Goal: Task Accomplishment & Management: Manage account settings

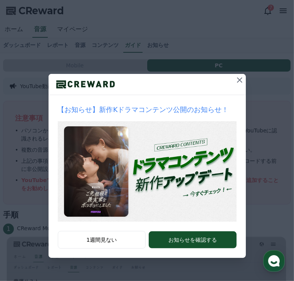
click at [237, 83] on icon at bounding box center [239, 79] width 5 height 5
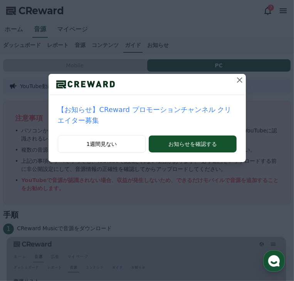
click at [235, 85] on icon at bounding box center [239, 79] width 9 height 9
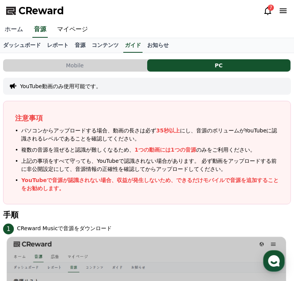
click at [14, 29] on link "ホーム" at bounding box center [14, 30] width 28 height 16
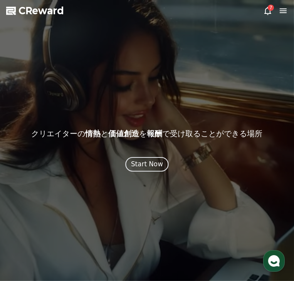
click at [161, 169] on div "Start Now" at bounding box center [147, 164] width 32 height 10
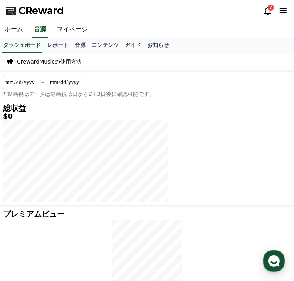
click at [68, 29] on link "マイページ" at bounding box center [72, 30] width 40 height 16
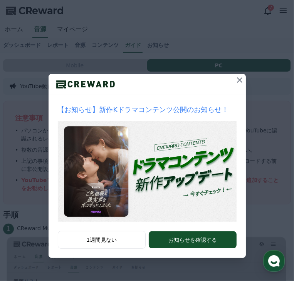
drag, startPoint x: 239, startPoint y: 97, endPoint x: 234, endPoint y: 95, distance: 5.4
click at [239, 85] on icon at bounding box center [239, 79] width 9 height 9
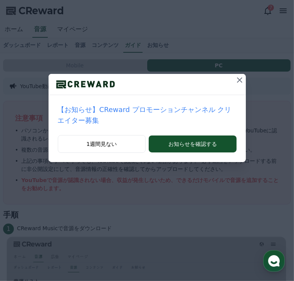
click at [237, 83] on icon at bounding box center [239, 79] width 5 height 5
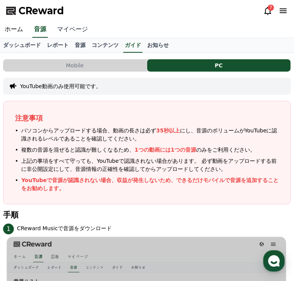
click at [72, 28] on link "マイページ" at bounding box center [72, 30] width 40 height 16
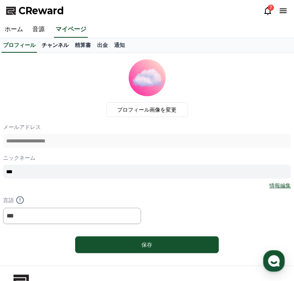
click at [55, 46] on link "チャンネル" at bounding box center [54, 45] width 33 height 15
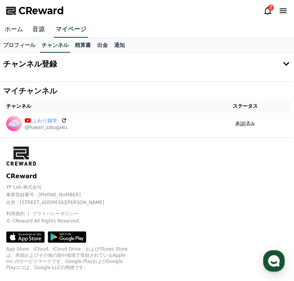
click at [18, 29] on link "ホーム" at bounding box center [14, 30] width 28 height 16
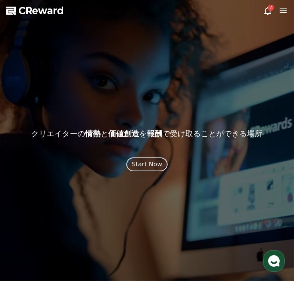
click at [279, 9] on icon at bounding box center [282, 10] width 9 height 9
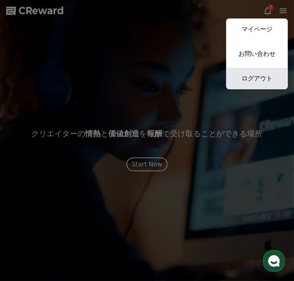
click at [254, 77] on link "ログアウト" at bounding box center [257, 79] width 62 height 22
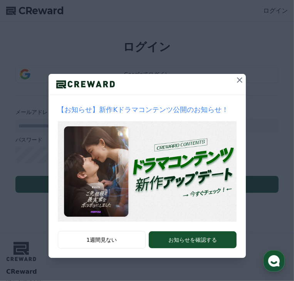
click at [237, 83] on icon at bounding box center [239, 79] width 5 height 5
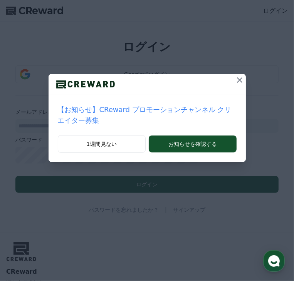
click at [237, 83] on icon at bounding box center [239, 79] width 5 height 5
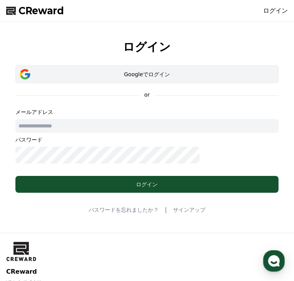
click at [153, 78] on div "Googleでログイン" at bounding box center [147, 74] width 241 height 8
